Goal: Task Accomplishment & Management: Complete application form

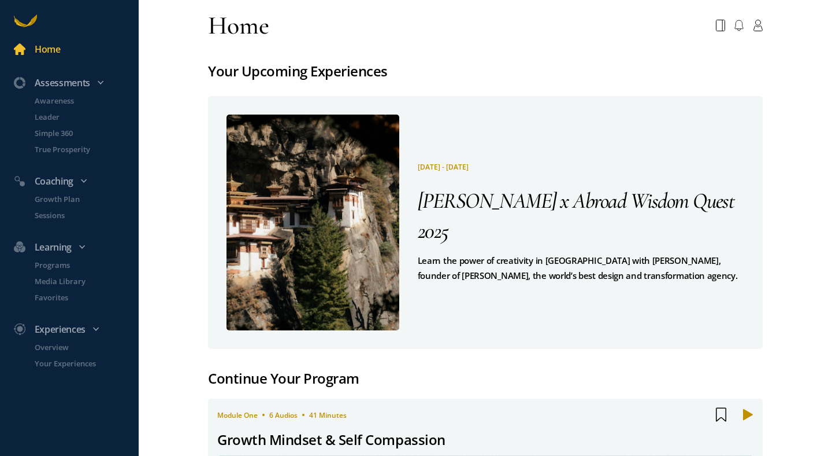
click at [513, 253] on pre "Learn the power of creativity in [GEOGRAPHIC_DATA] with [PERSON_NAME], founder …" at bounding box center [581, 268] width 327 height 30
click at [505, 213] on span "[PERSON_NAME] x Abroad Wisdom Quest 2025" at bounding box center [576, 215] width 317 height 57
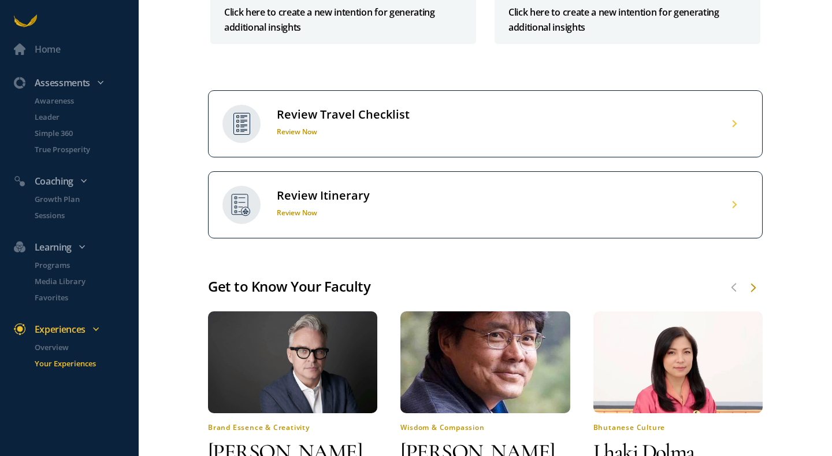
scroll to position [481, 0]
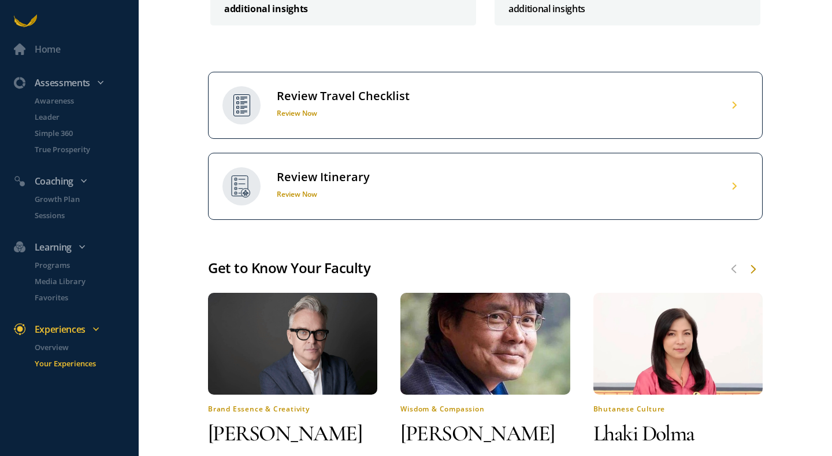
click at [319, 16] on p "Click here to create a new intention for generating additional insights" at bounding box center [343, 1] width 238 height 30
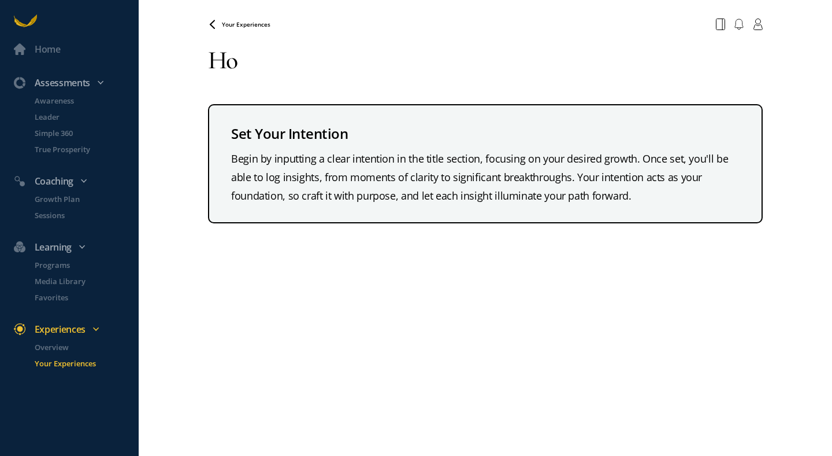
type textarea "H"
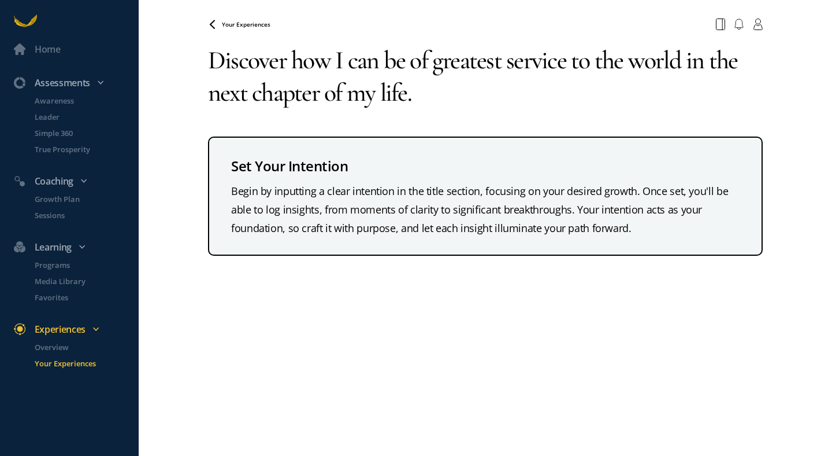
type textarea "Discover how I can be of greatest service to the world in the next chapter of m…"
click at [602, 296] on div "Your Experiences Your browser does not support the audio element. Discover how …" at bounding box center [485, 228] width 555 height 456
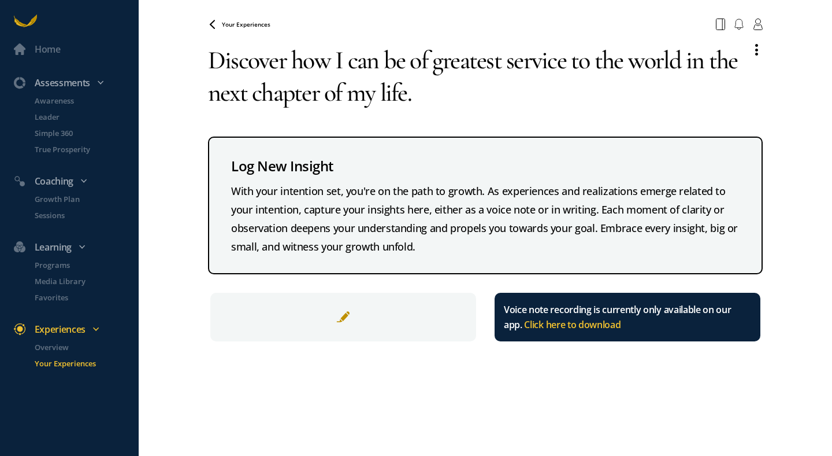
click at [286, 320] on div at bounding box center [343, 317] width 266 height 49
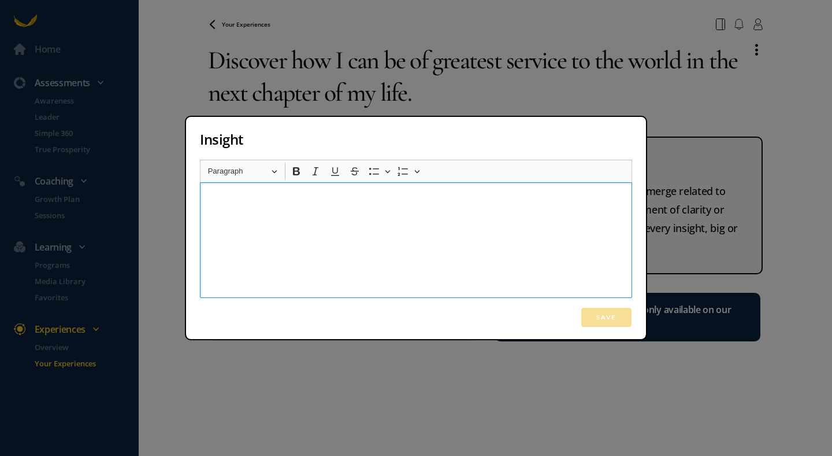
click at [274, 195] on p "Rich Text Editor, main" at bounding box center [416, 198] width 420 height 14
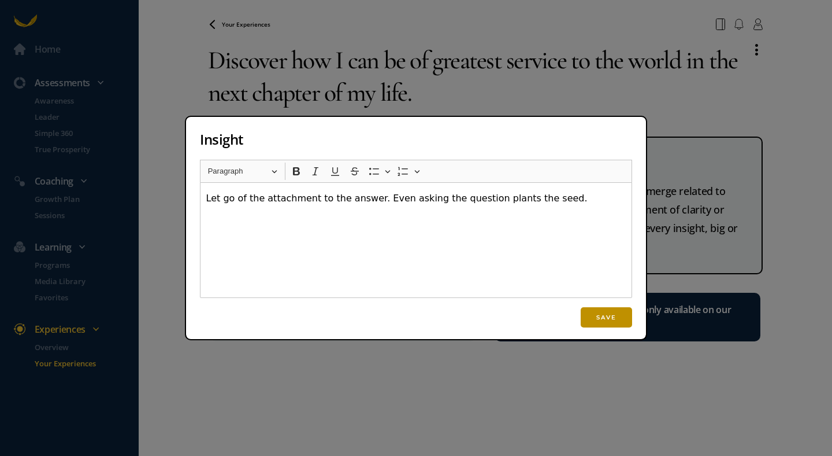
click at [612, 321] on button "Save" at bounding box center [606, 317] width 51 height 20
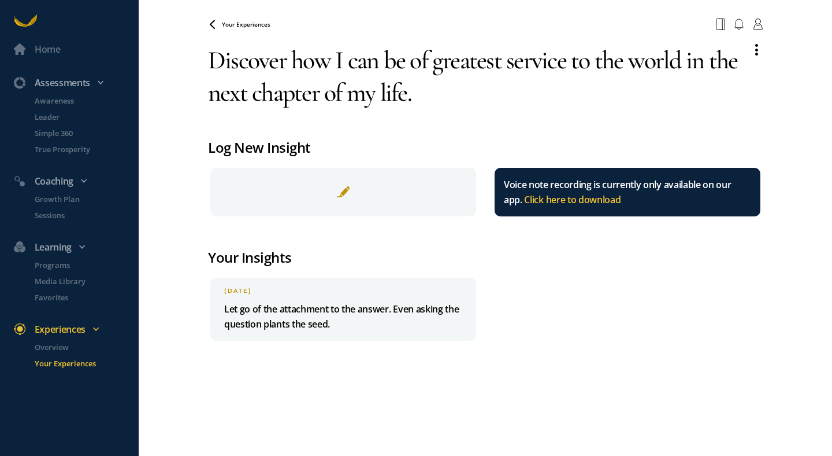
click at [249, 27] on span "Your Experiences" at bounding box center [246, 24] width 49 height 8
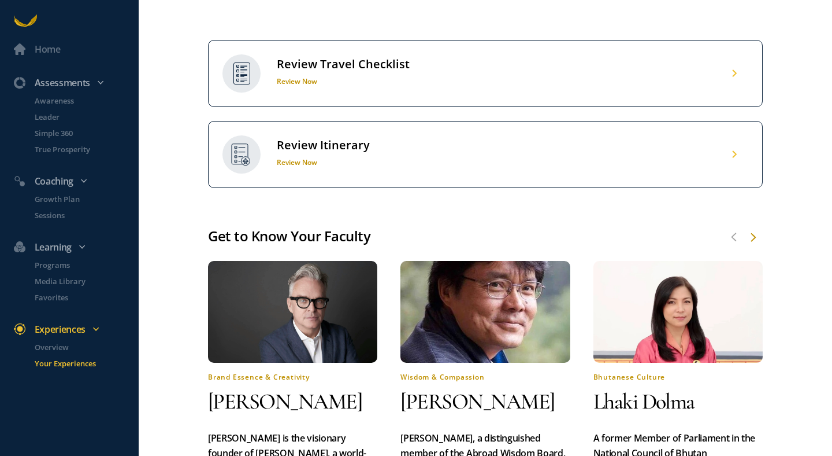
scroll to position [520, 0]
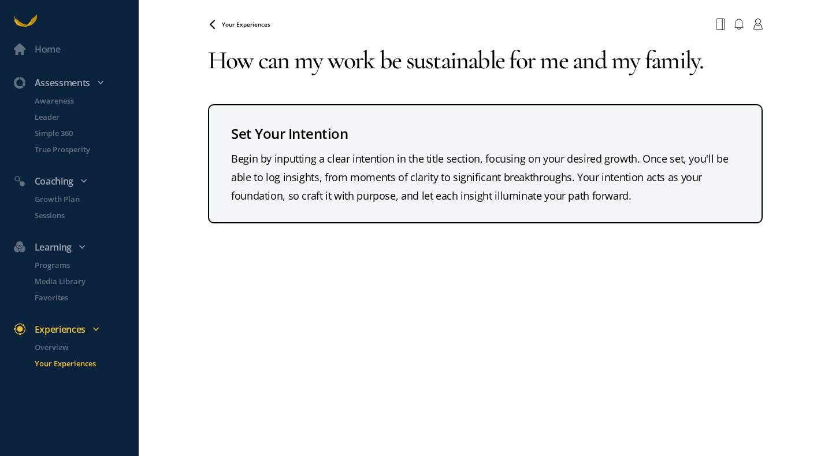
type textarea "How can my work be sustainable for me and my family."
click at [520, 314] on div "Your Experiences Your browser does not support the audio element. How can my wo…" at bounding box center [485, 228] width 555 height 456
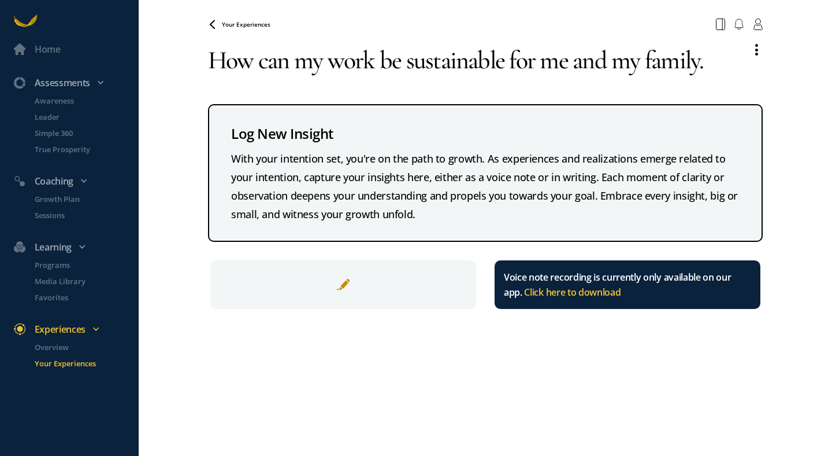
click at [703, 65] on textarea "How can my work be sustainable for me and my family." at bounding box center [475, 60] width 534 height 51
click at [711, 66] on textarea "How can my work be sustainable for me and my family." at bounding box center [475, 60] width 534 height 51
type textarea "How can my work be sustainable for me and my family?"
click at [339, 346] on div "Your Experiences Your browser does not support the audio element. How can my wo…" at bounding box center [485, 228] width 555 height 456
click at [381, 289] on div at bounding box center [343, 284] width 266 height 49
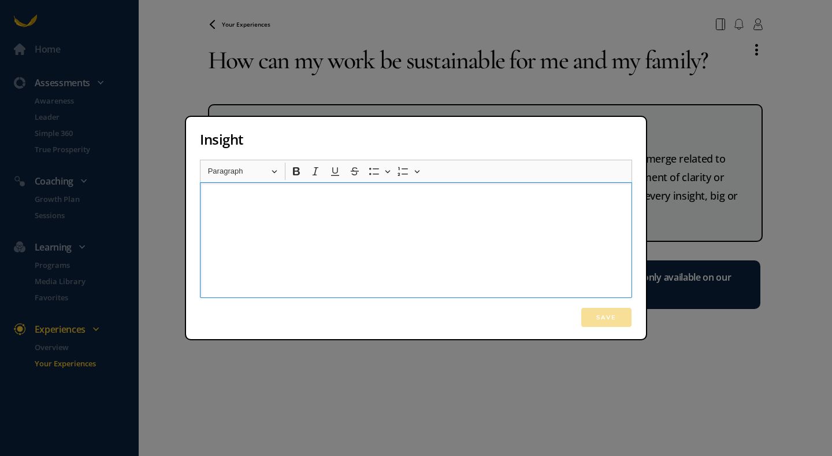
click at [351, 234] on div "Rich Text Editor, main" at bounding box center [416, 240] width 432 height 116
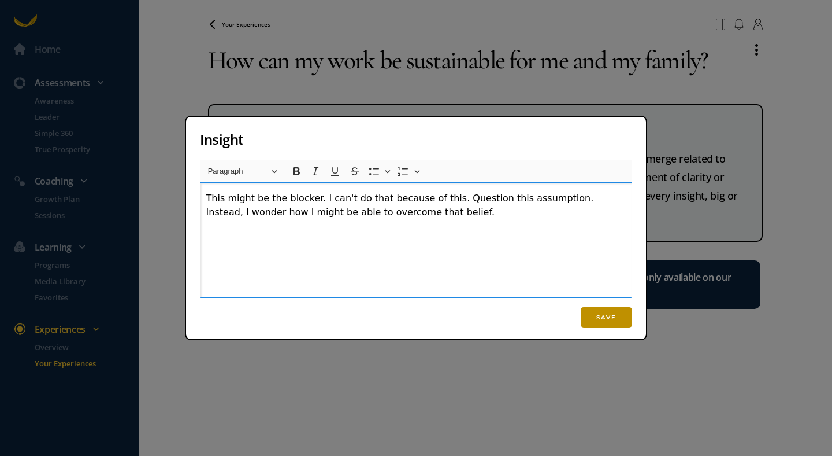
click at [603, 312] on button "Save" at bounding box center [606, 317] width 51 height 20
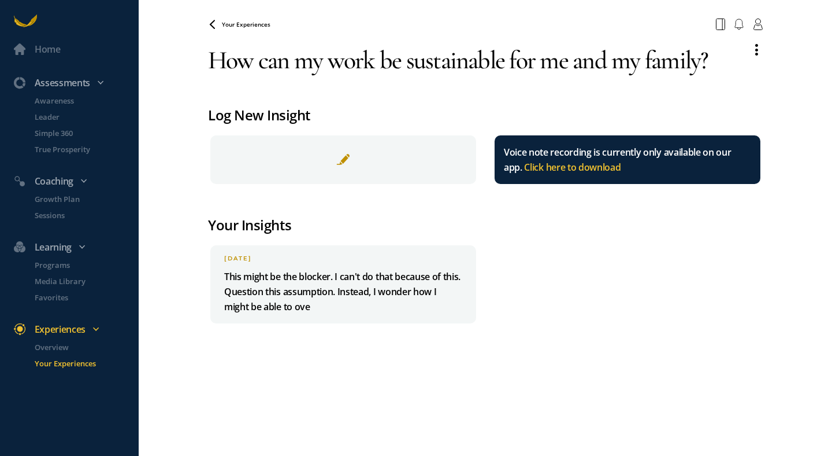
click at [74, 364] on p "Your Experiences" at bounding box center [86, 363] width 102 height 12
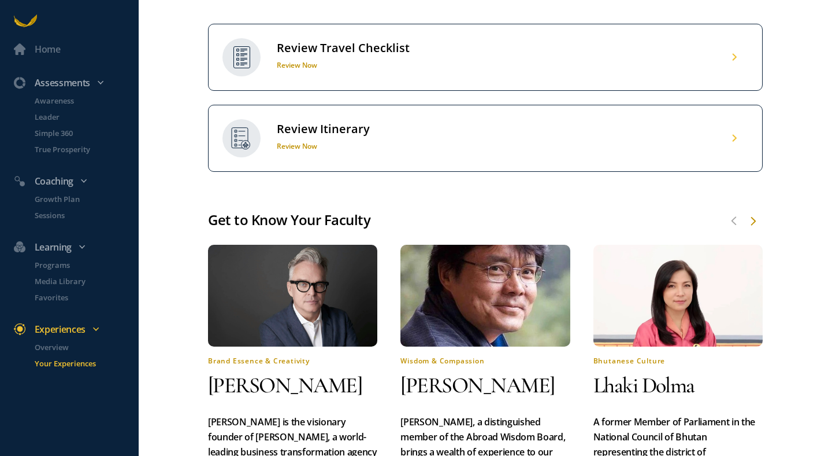
scroll to position [536, 0]
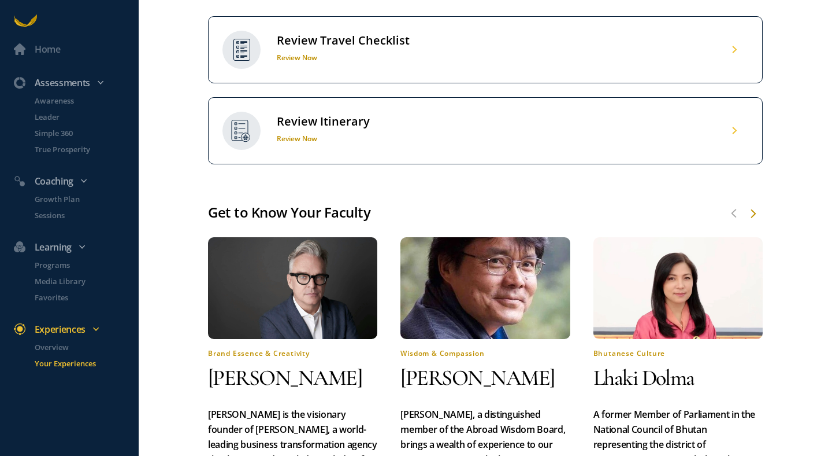
click at [387, 62] on h1 "Review Now" at bounding box center [343, 58] width 133 height 10
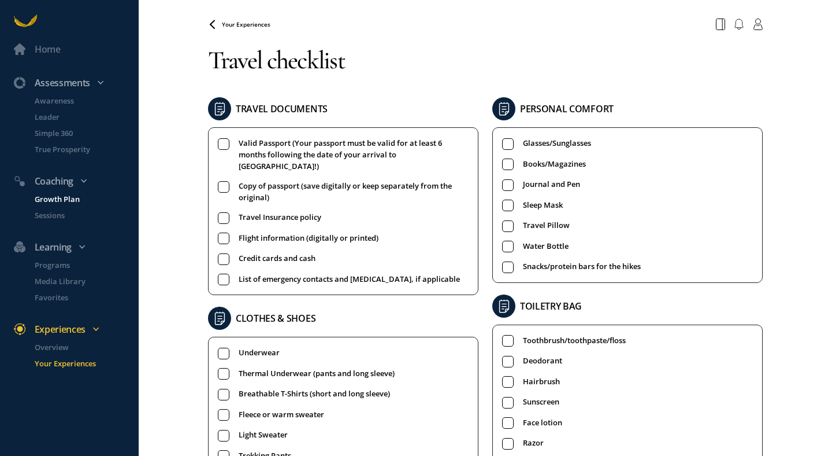
click at [73, 202] on p "Growth Plan" at bounding box center [86, 199] width 102 height 12
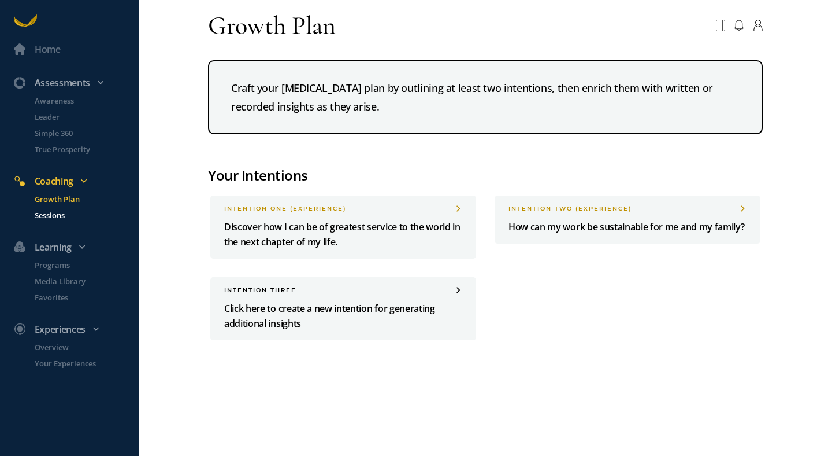
click at [52, 216] on p "Sessions" at bounding box center [86, 215] width 102 height 12
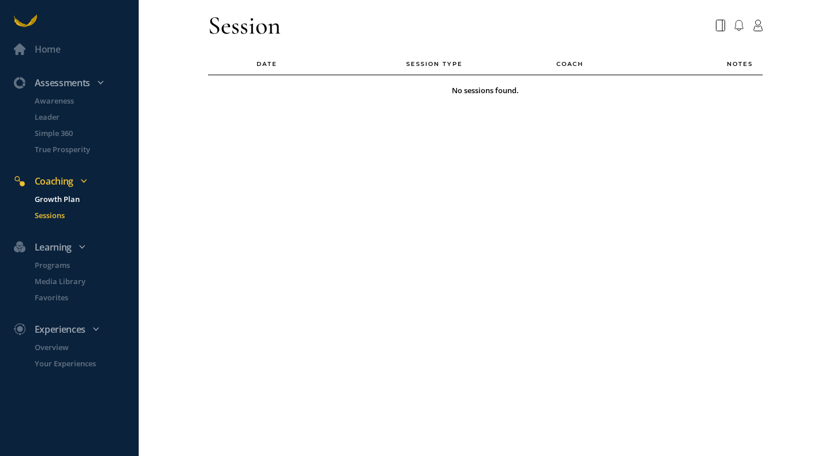
click at [51, 201] on p "Growth Plan" at bounding box center [86, 199] width 102 height 12
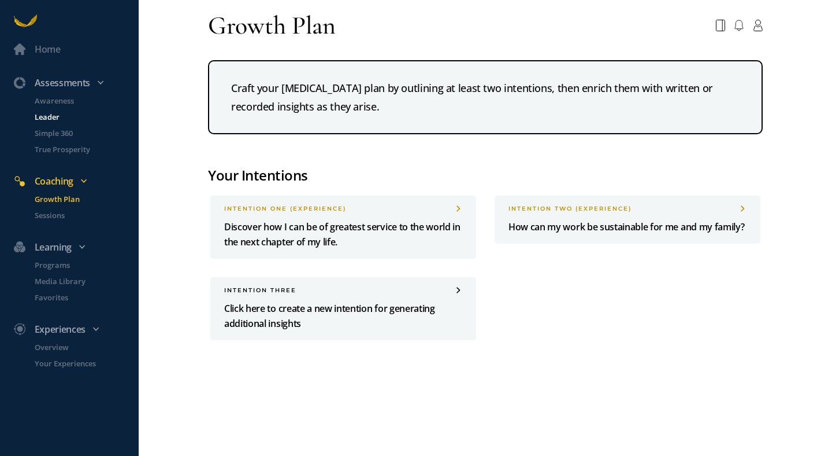
click at [49, 119] on p "Leader" at bounding box center [86, 117] width 102 height 12
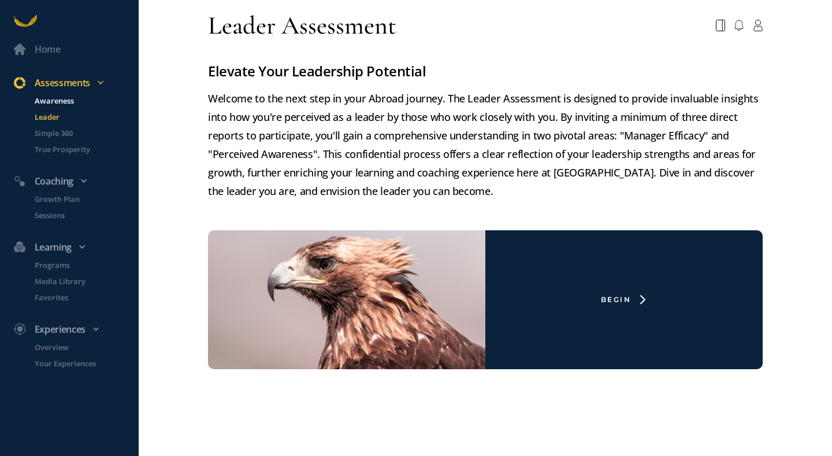
click at [53, 102] on p "Awareness" at bounding box center [86, 101] width 102 height 12
